Goal: Task Accomplishment & Management: Use online tool/utility

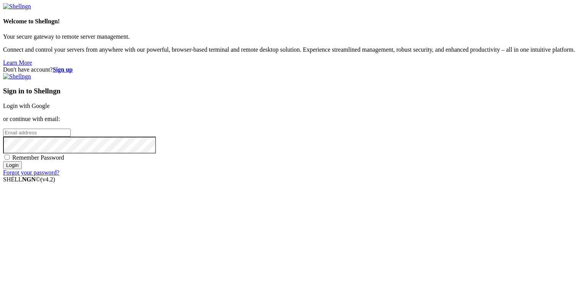
drag, startPoint x: 390, startPoint y: 215, endPoint x: 479, endPoint y: 122, distance: 129.0
click at [484, 130] on div "Don't have account? Sign up Sign in to Shellngn Login with Google or continue w…" at bounding box center [289, 121] width 572 height 110
click at [50, 103] on link "Login with Google" at bounding box center [26, 105] width 47 height 6
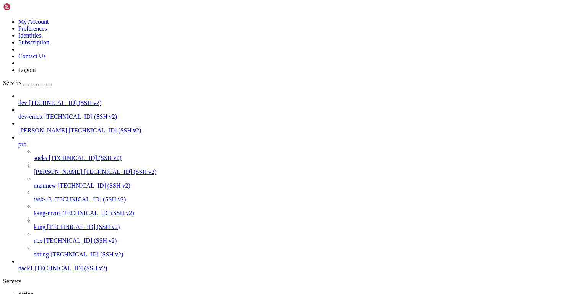
scroll to position [76901, 0]
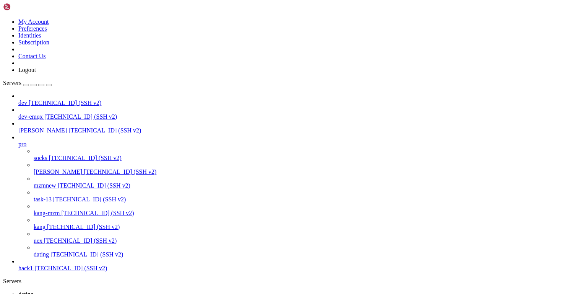
scroll to position [91358, 0]
